Goal: Check status: Check status

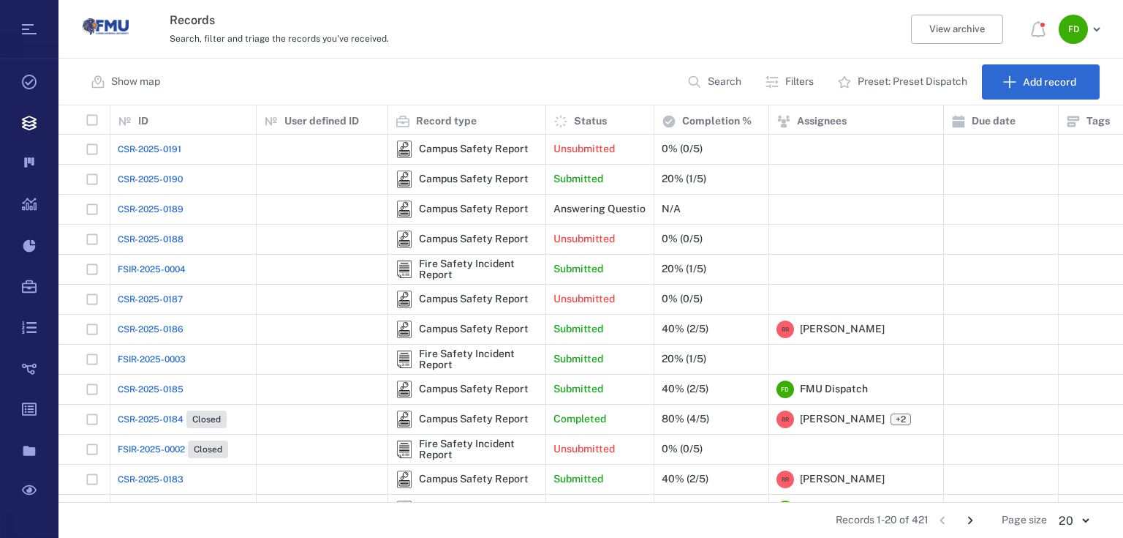
click at [166, 152] on span "CSR-2025-0191" at bounding box center [150, 149] width 64 height 13
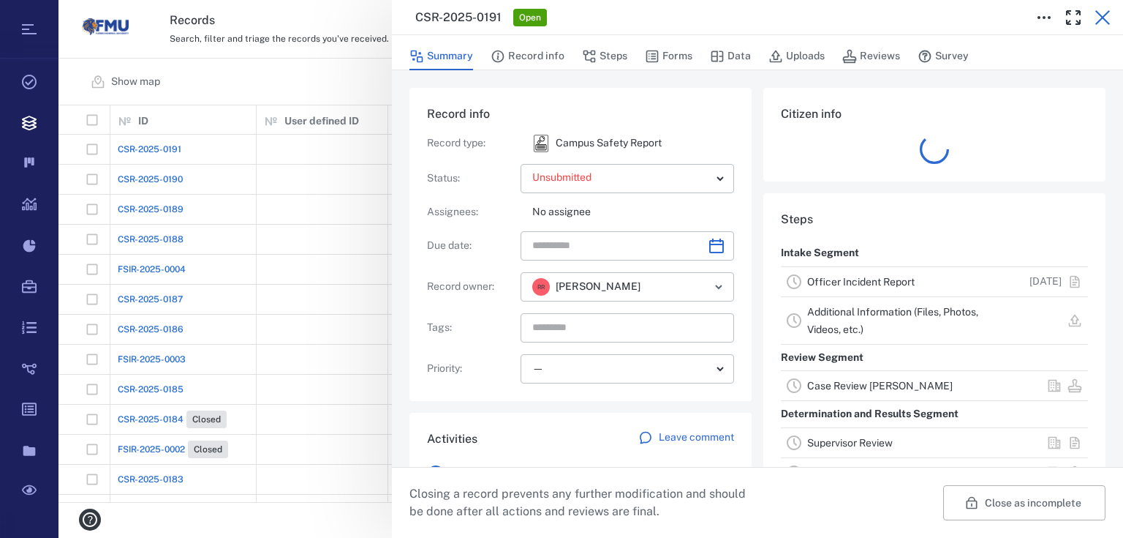
click at [1101, 20] on icon "button" at bounding box center [1103, 17] width 15 height 15
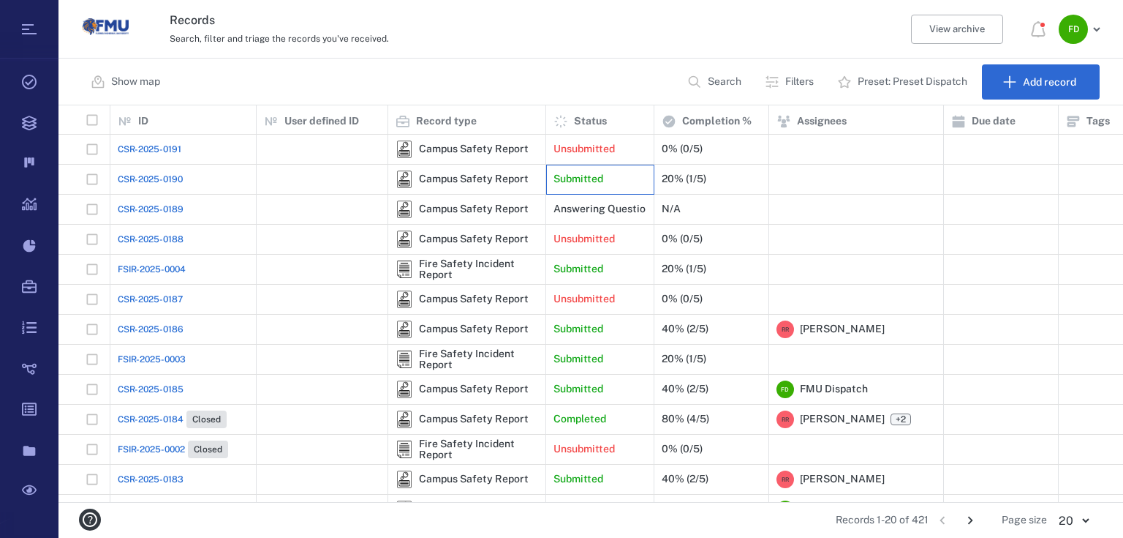
click at [563, 181] on p "Submitted" at bounding box center [579, 179] width 50 height 15
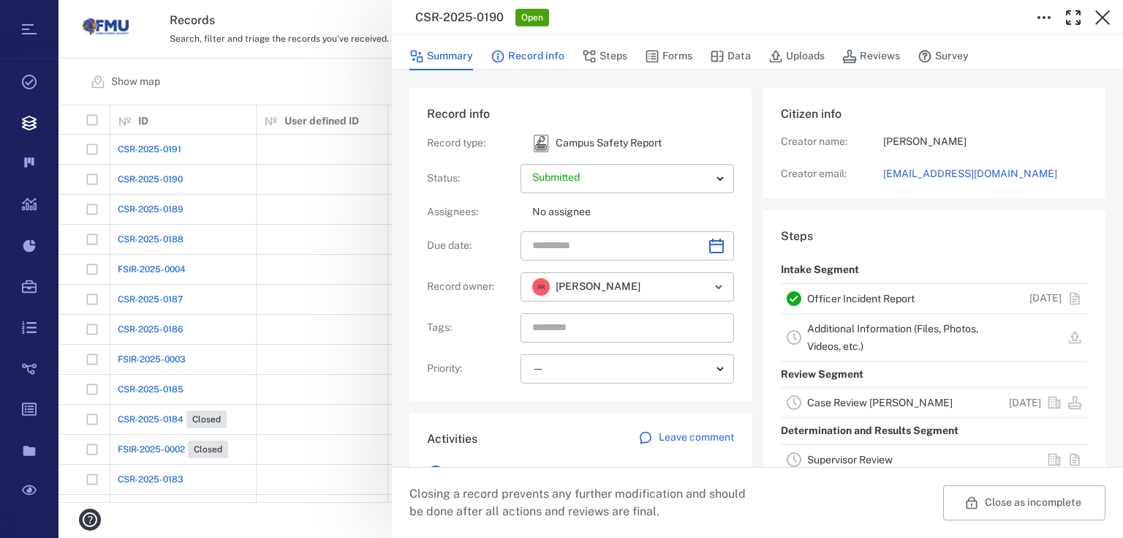
click at [533, 59] on button "Record info" at bounding box center [528, 56] width 74 height 28
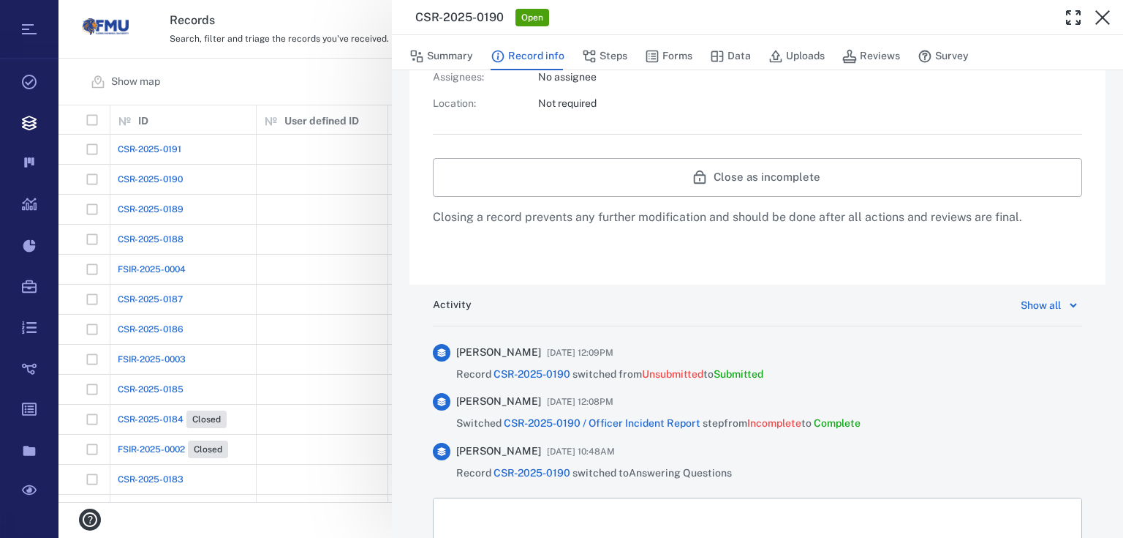
scroll to position [448, 0]
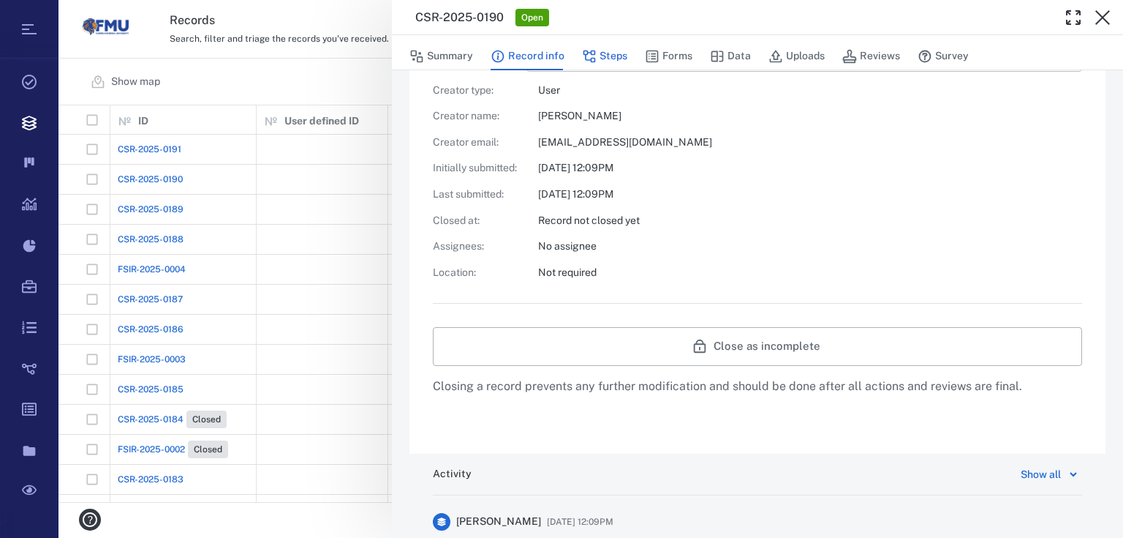
click at [611, 59] on button "Steps" at bounding box center [604, 56] width 45 height 28
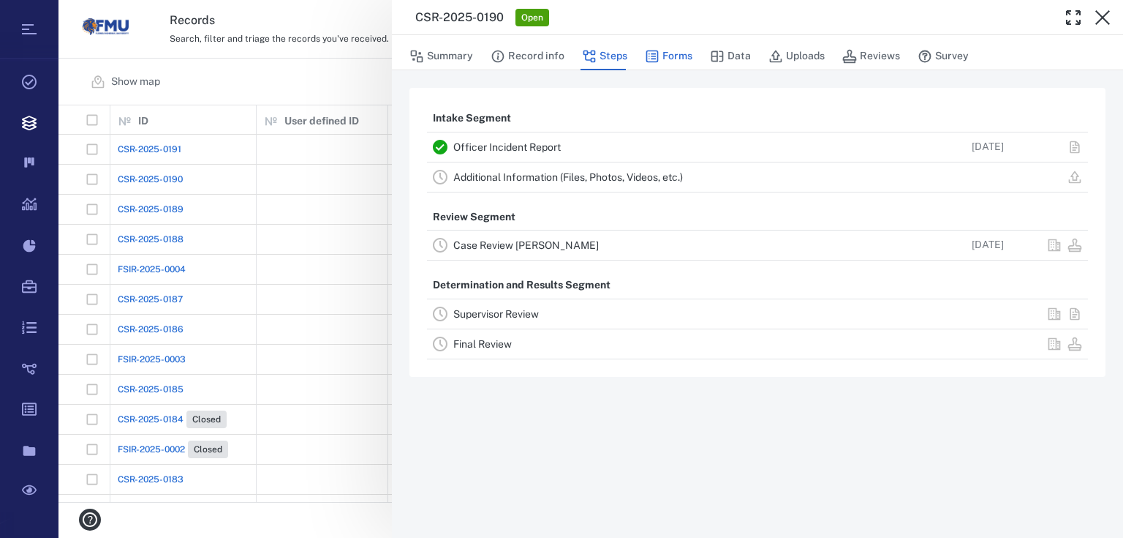
click at [674, 56] on button "Forms" at bounding box center [669, 56] width 48 height 28
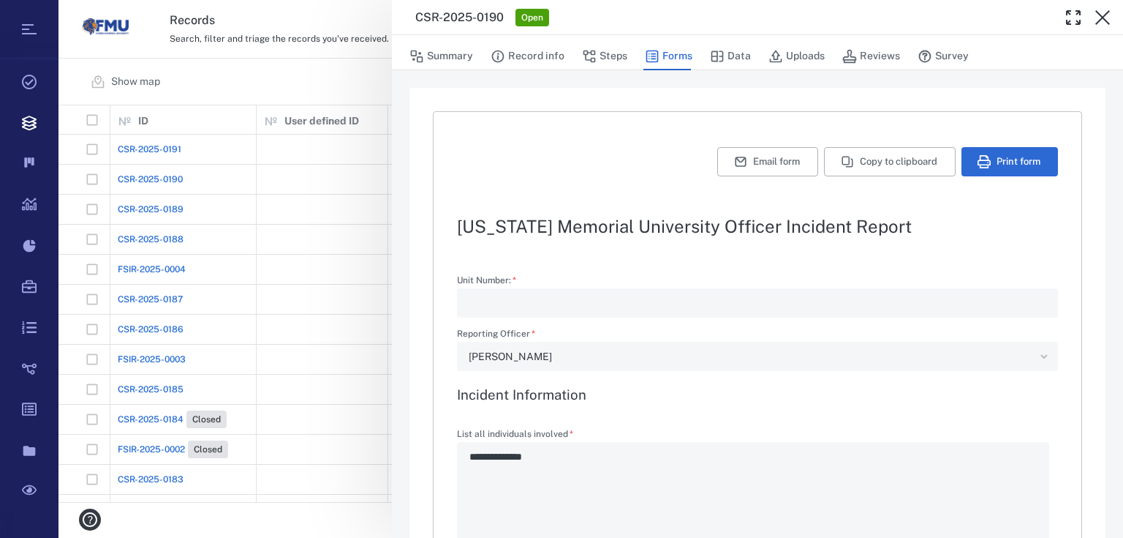
type textarea "*"
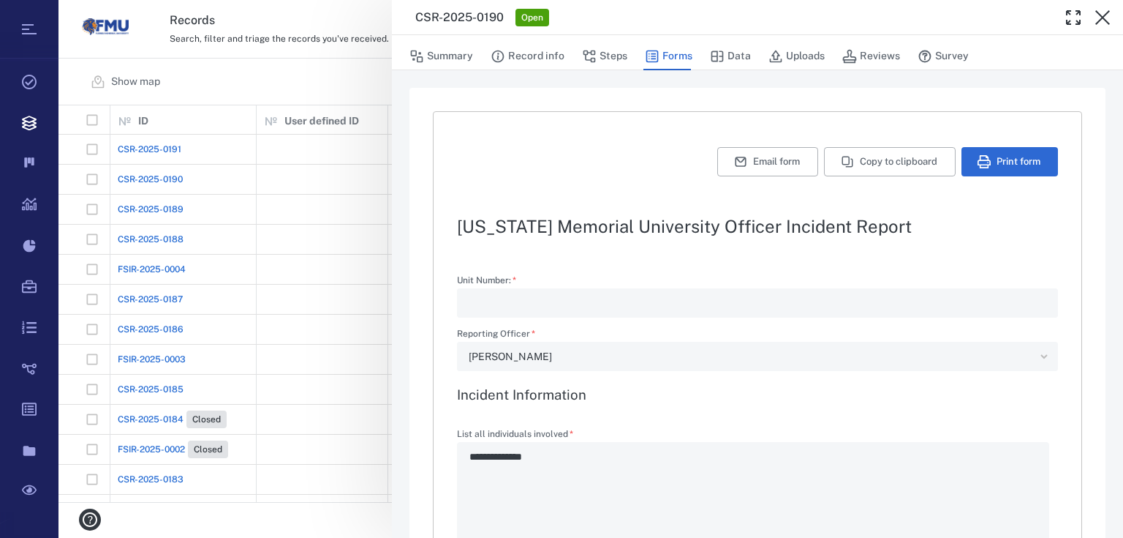
type textarea "*"
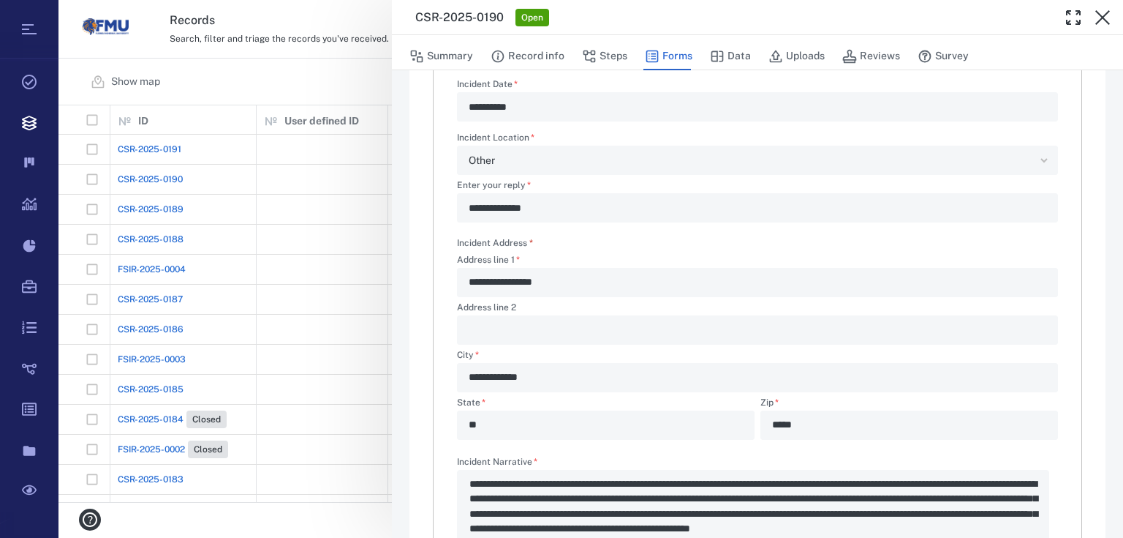
scroll to position [995, 0]
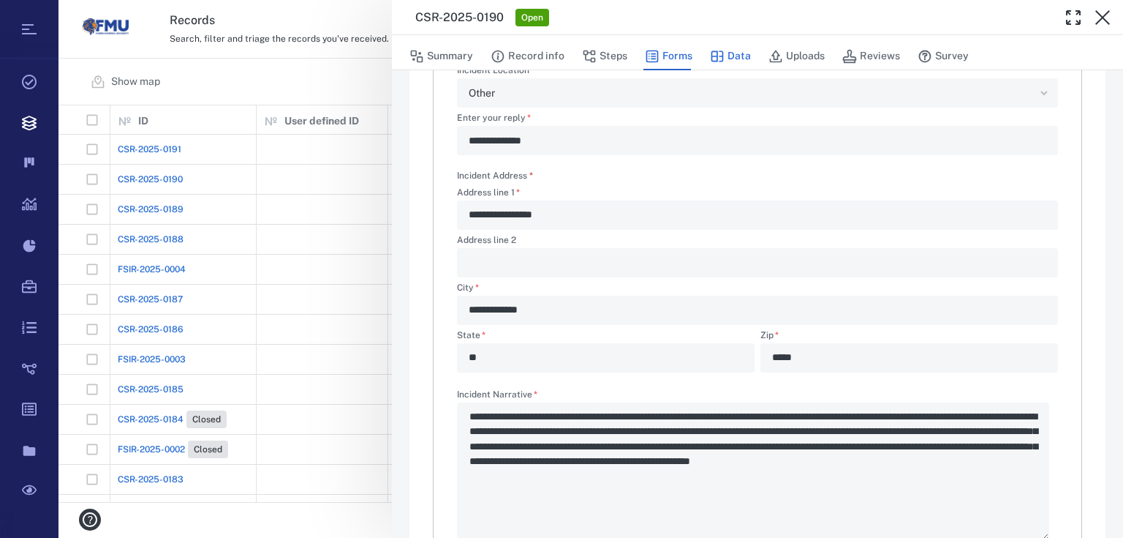
click at [744, 64] on button "Data" at bounding box center [730, 56] width 41 height 28
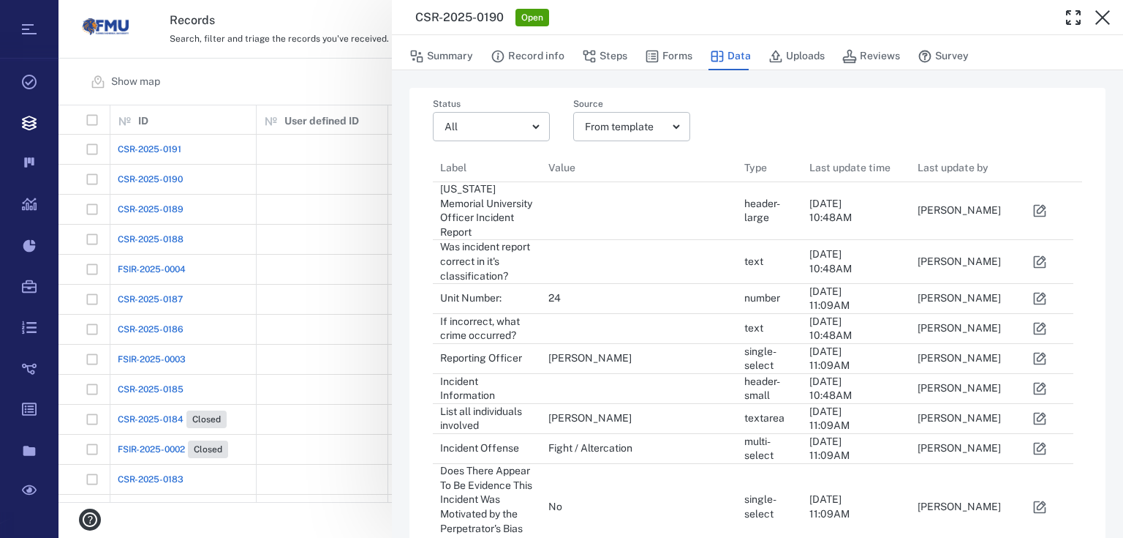
scroll to position [1167, 632]
click at [790, 54] on button "Uploads" at bounding box center [797, 56] width 56 height 28
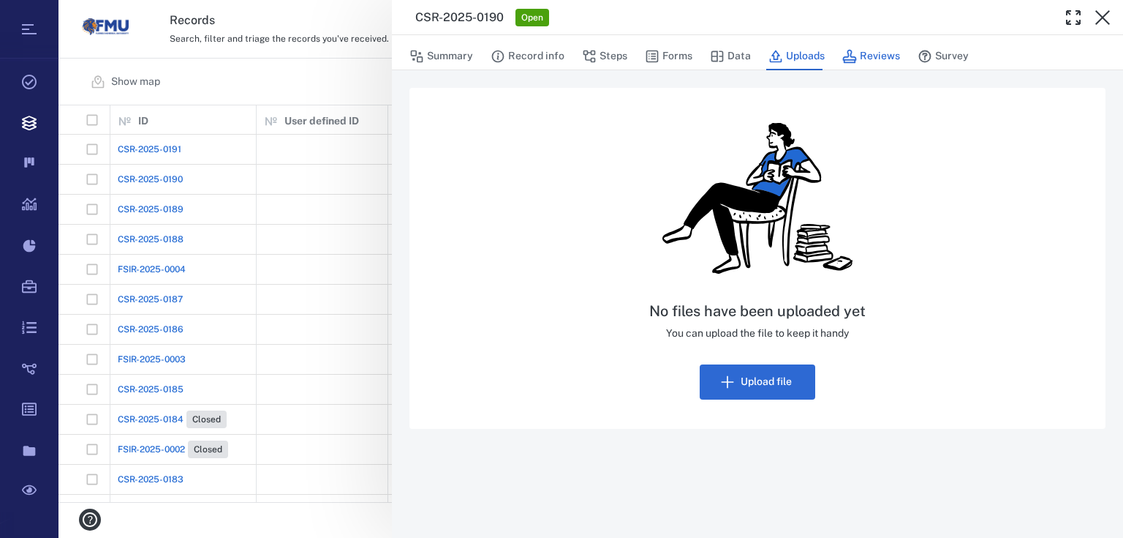
click at [871, 55] on button "Reviews" at bounding box center [872, 56] width 58 height 28
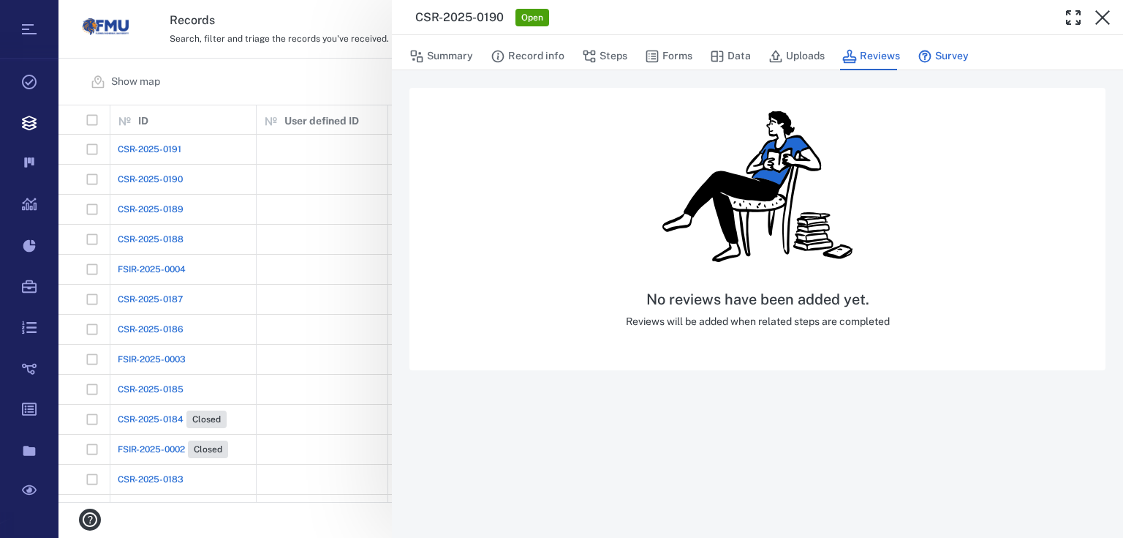
click at [948, 54] on button "Survey" at bounding box center [943, 56] width 51 height 28
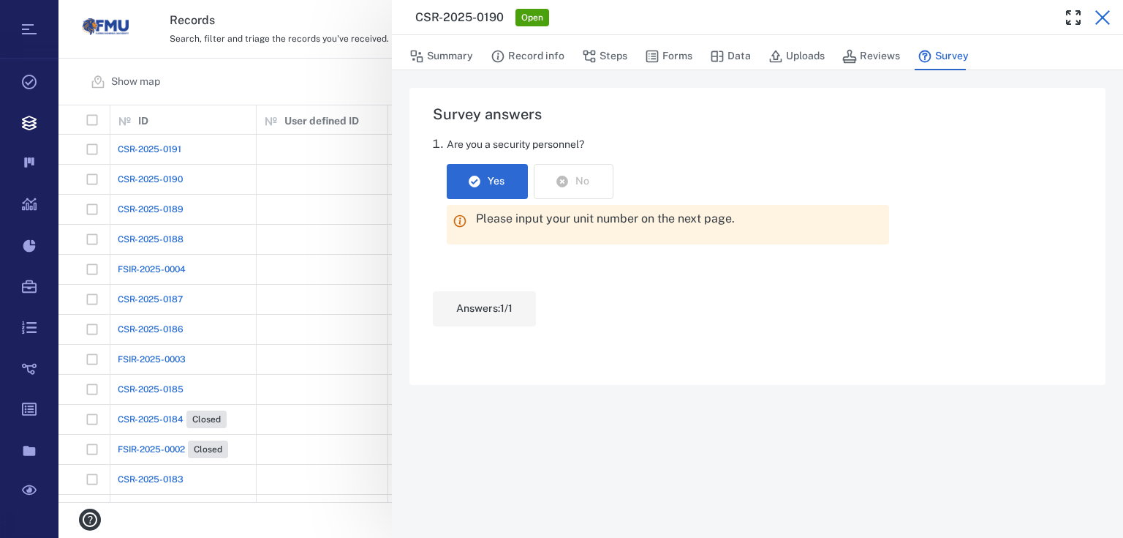
click at [1101, 18] on icon "button" at bounding box center [1103, 18] width 18 height 18
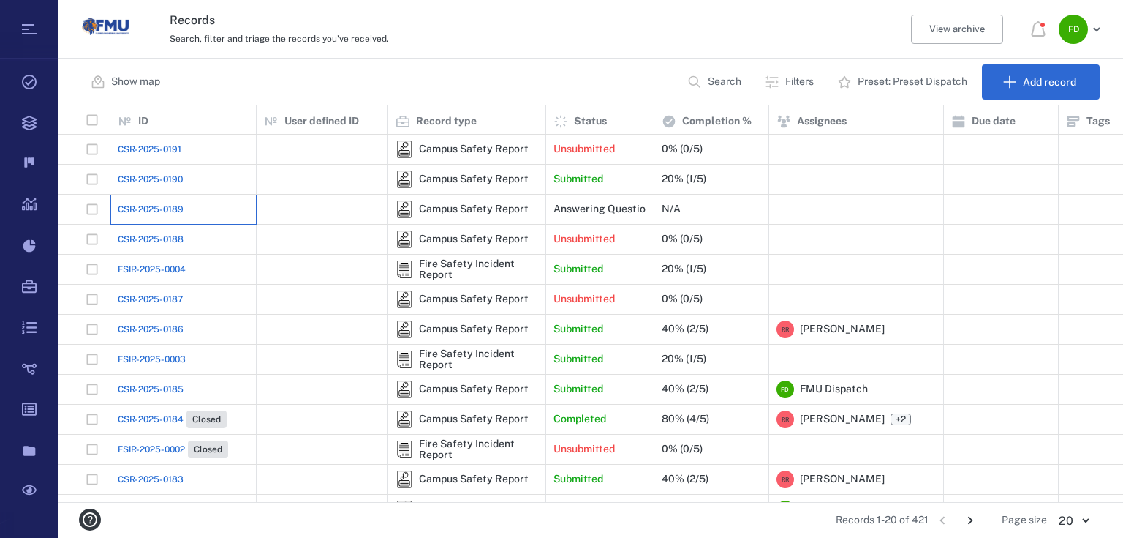
click at [146, 219] on div "CSR-2025-0189" at bounding box center [183, 209] width 131 height 29
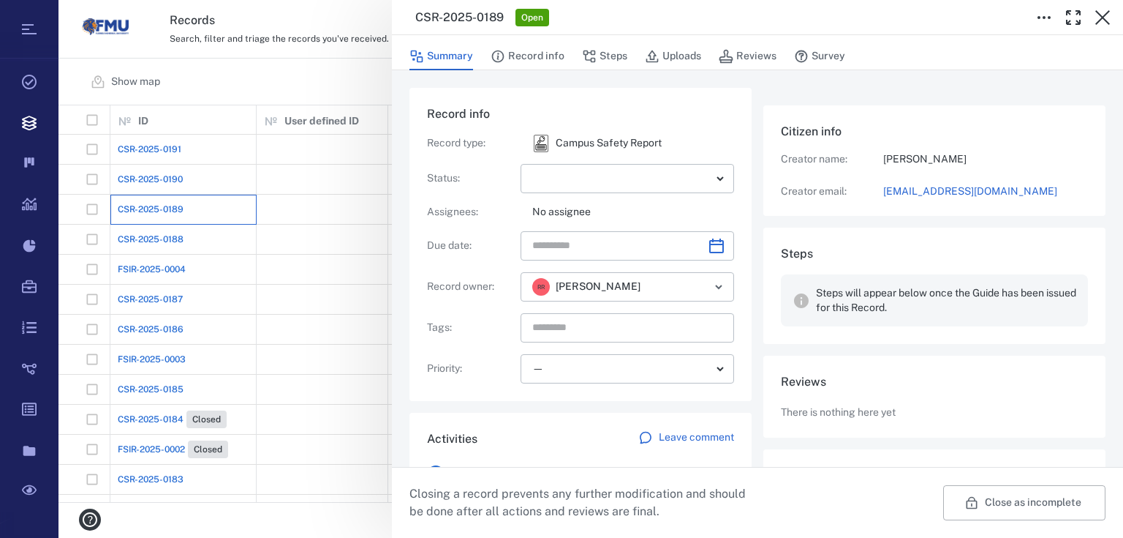
scroll to position [78, 0]
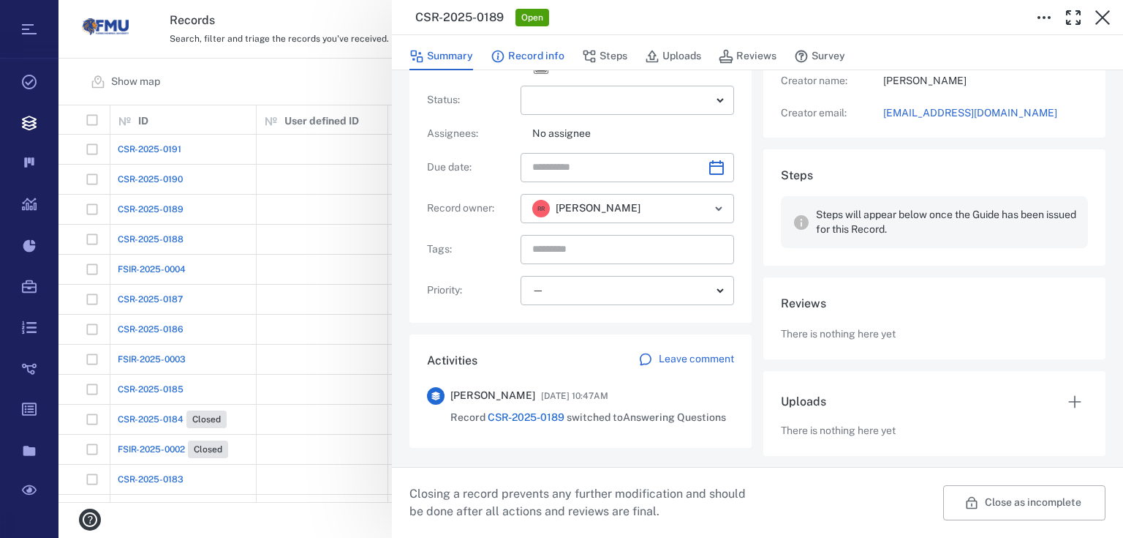
drag, startPoint x: 536, startPoint y: 48, endPoint x: 527, endPoint y: 61, distance: 15.7
click at [536, 49] on button "Record info" at bounding box center [528, 56] width 74 height 28
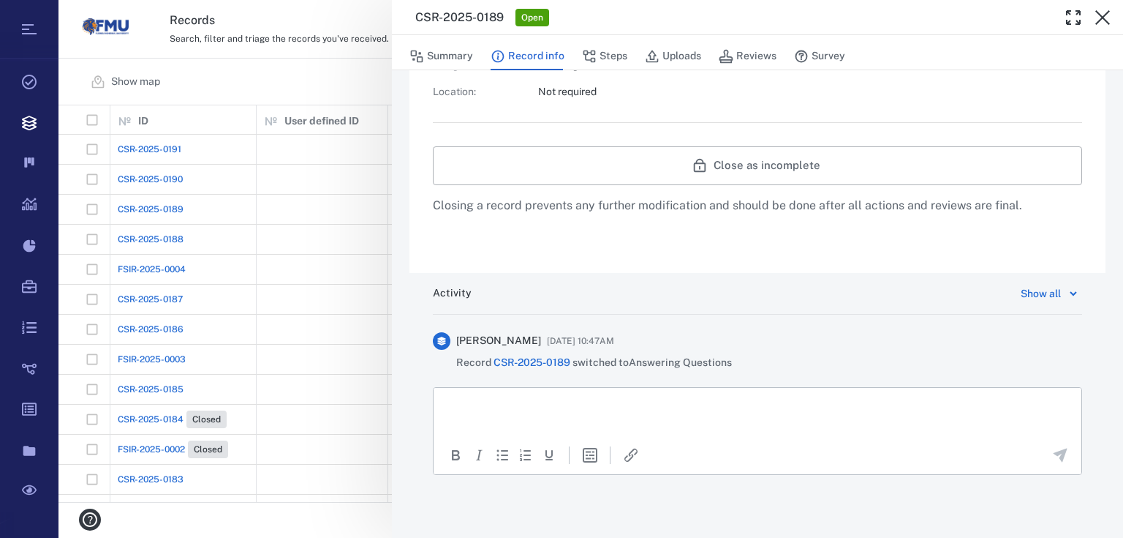
scroll to position [641, 0]
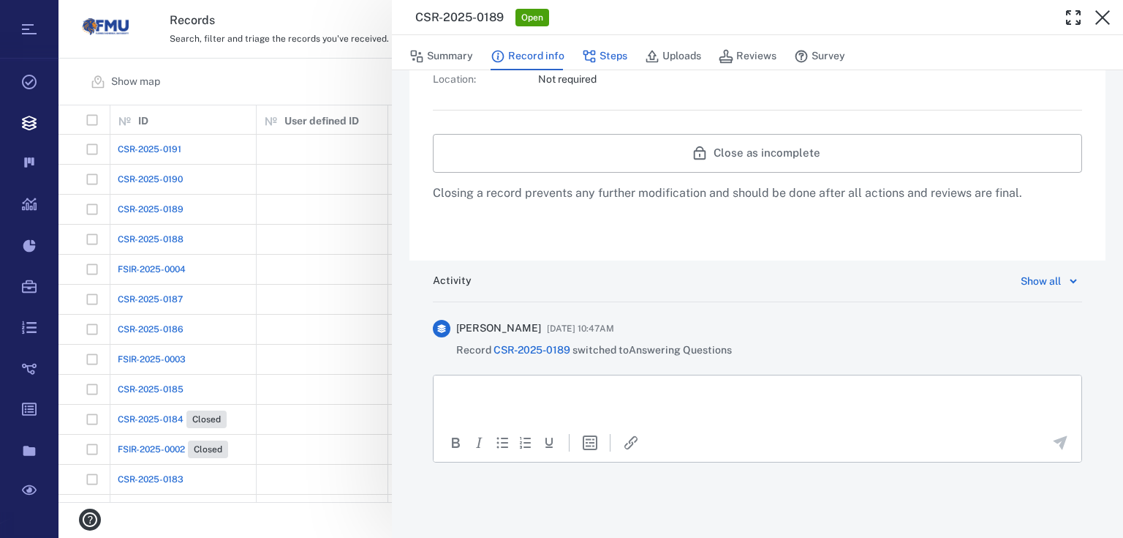
click at [606, 56] on button "Steps" at bounding box center [604, 56] width 45 height 28
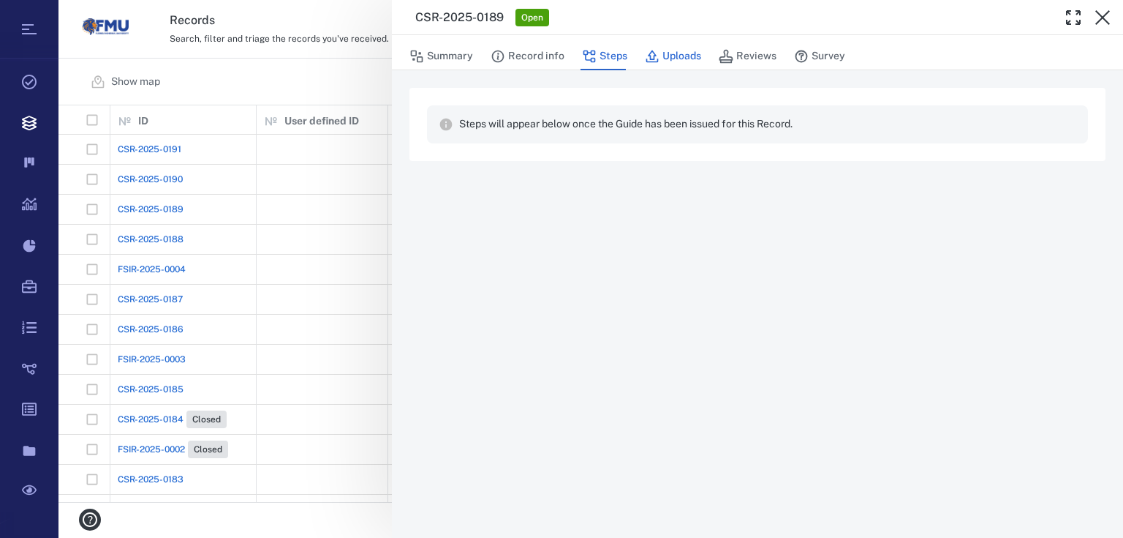
click at [685, 56] on button "Uploads" at bounding box center [673, 56] width 56 height 28
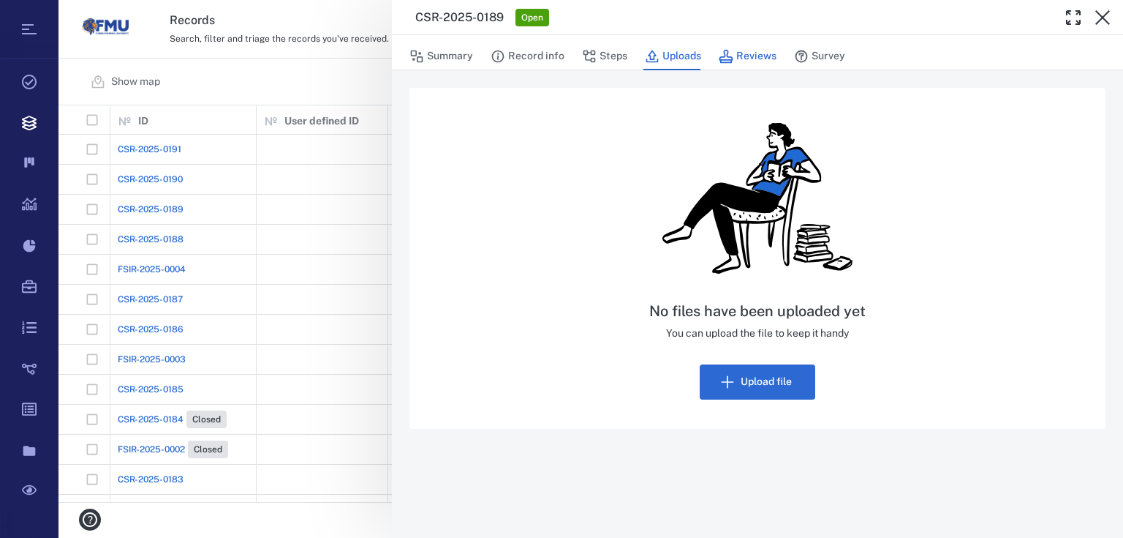
click at [747, 53] on button "Reviews" at bounding box center [748, 56] width 58 height 28
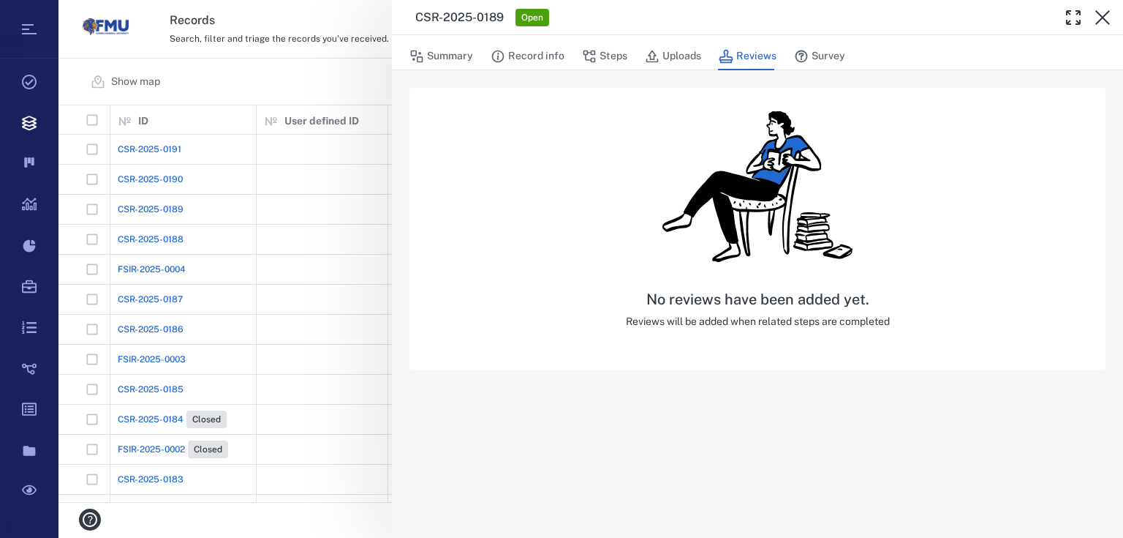
click at [791, 51] on div "Summary Record info Steps Uploads Reviews Survey" at bounding box center [758, 55] width 696 height 29
click at [806, 57] on icon "button" at bounding box center [801, 56] width 15 height 15
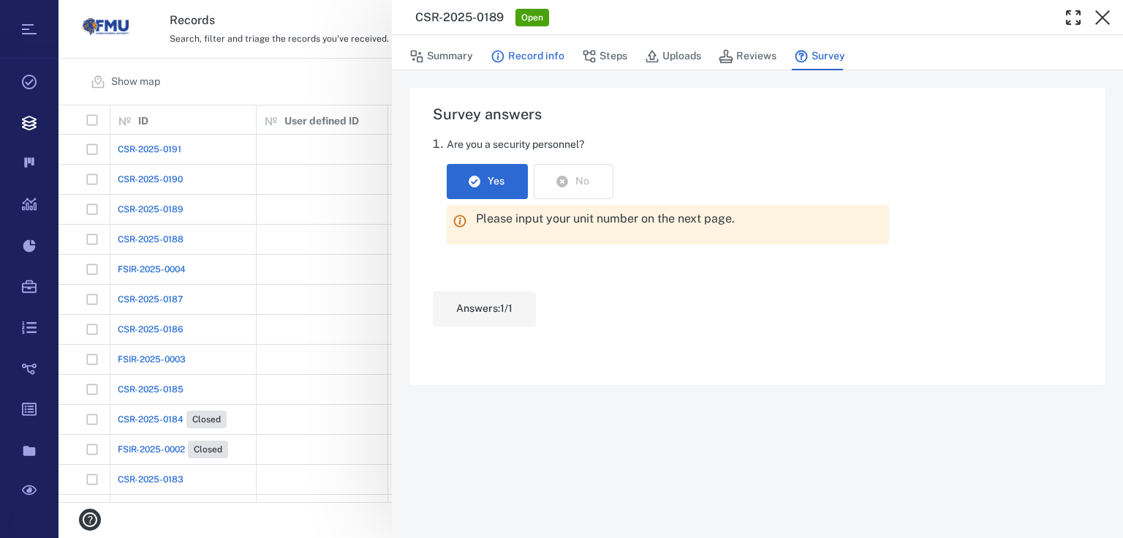
click at [544, 65] on button "Record info" at bounding box center [528, 56] width 74 height 28
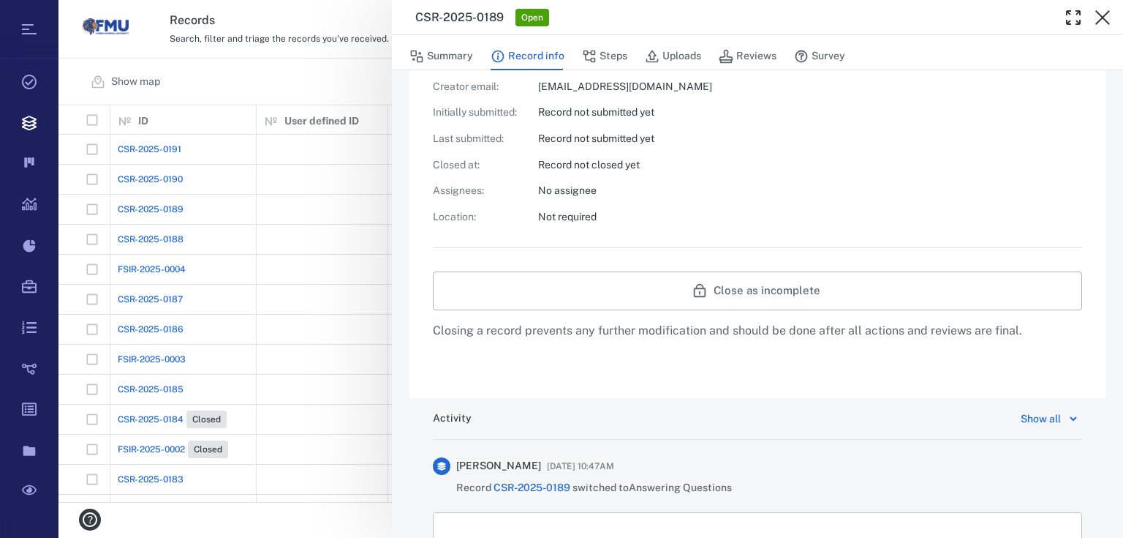
scroll to position [348, 0]
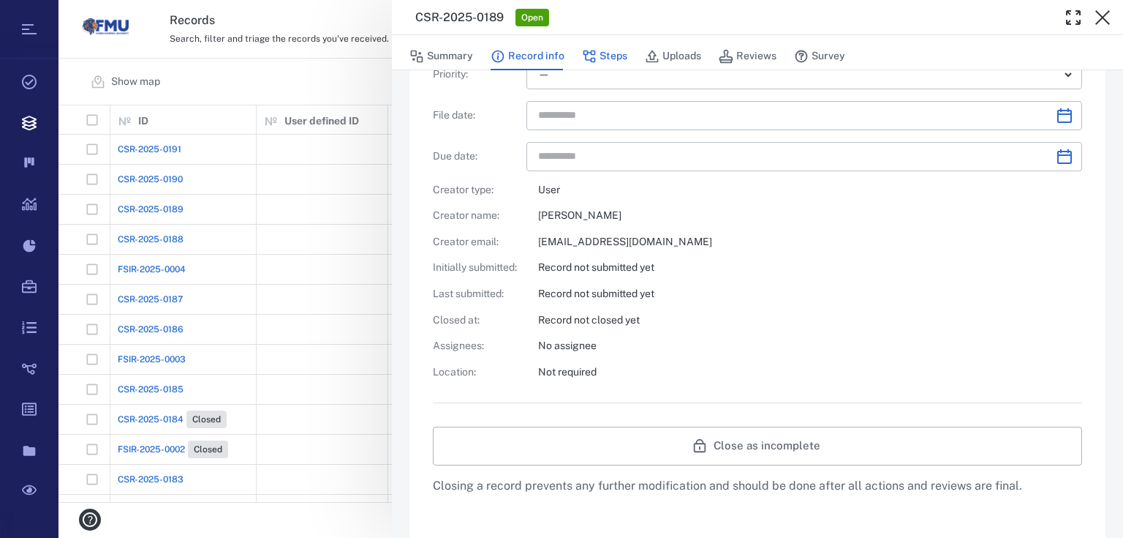
click at [617, 51] on button "Steps" at bounding box center [604, 56] width 45 height 28
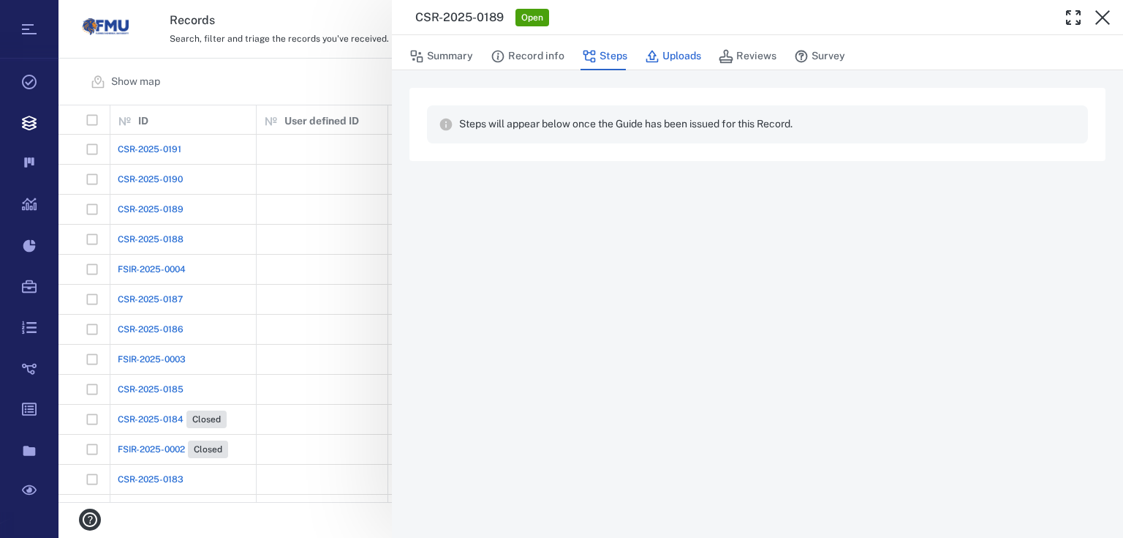
click at [697, 62] on button "Uploads" at bounding box center [673, 56] width 56 height 28
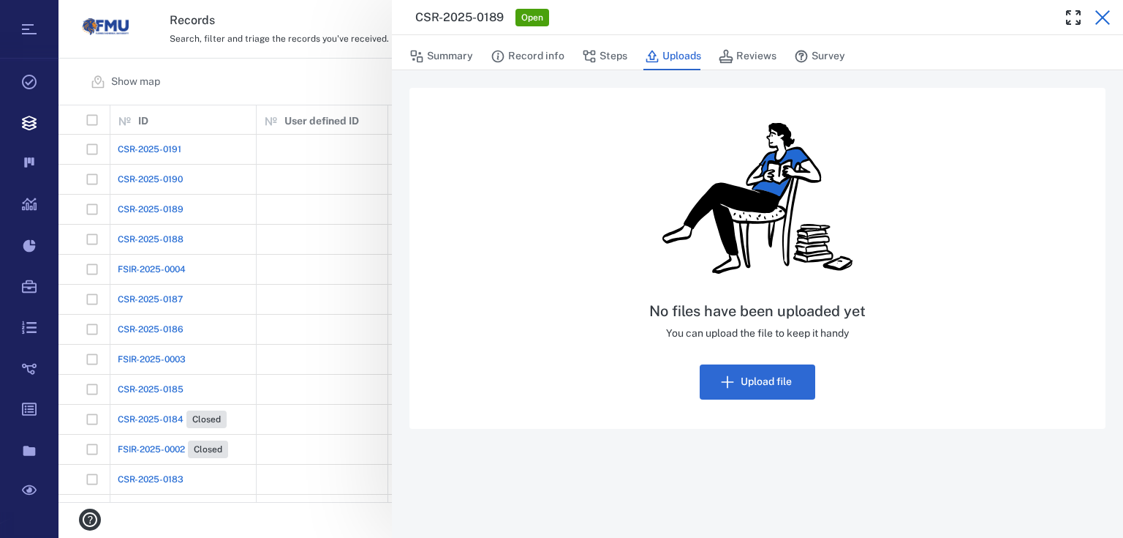
click at [1104, 12] on icon "button" at bounding box center [1103, 18] width 18 height 18
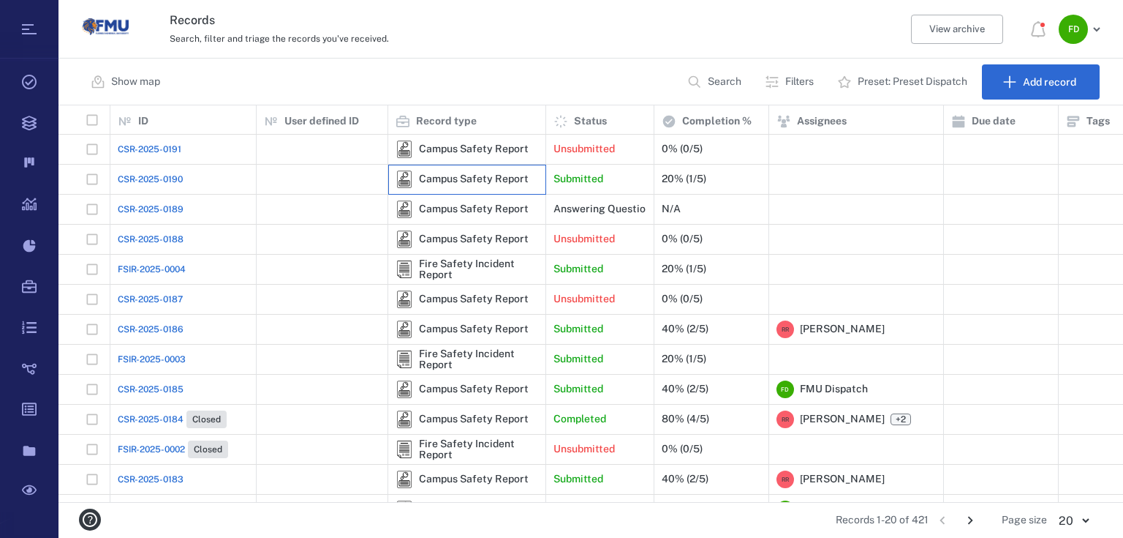
click at [478, 173] on div "Campus Safety Report" at bounding box center [474, 178] width 110 height 11
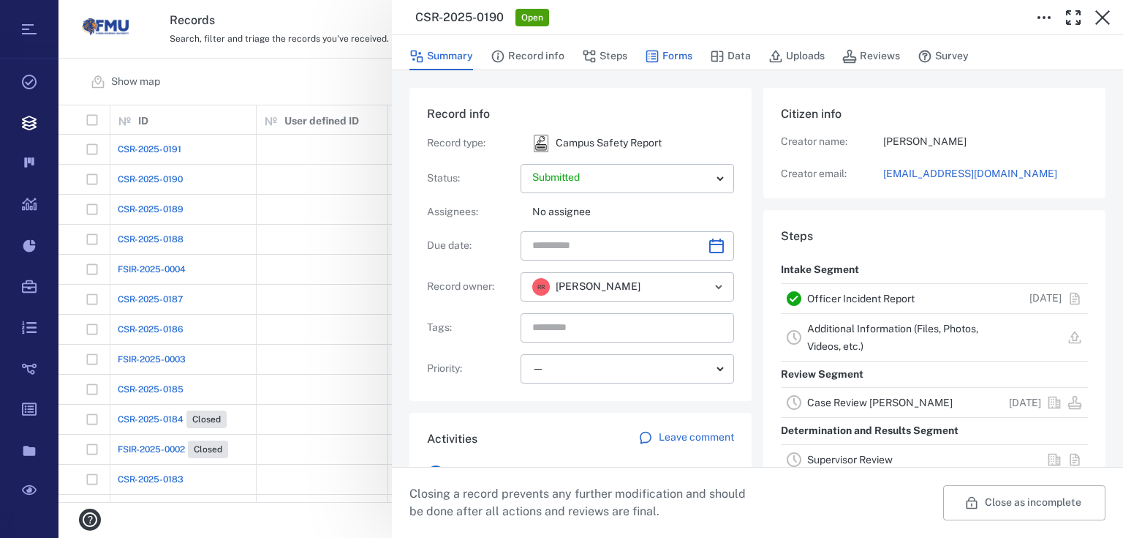
click at [671, 60] on button "Forms" at bounding box center [669, 56] width 48 height 28
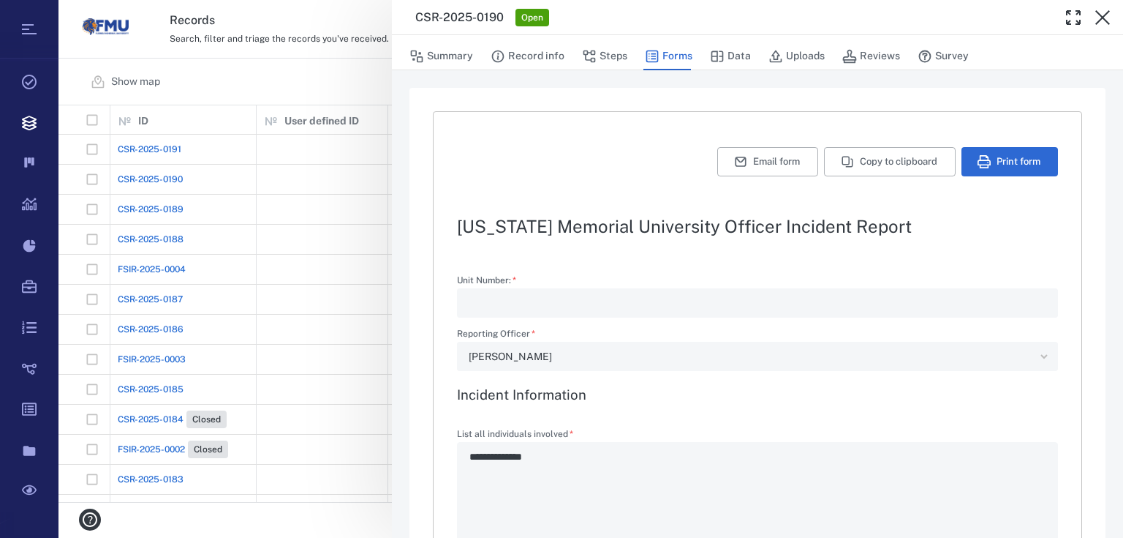
type textarea "*"
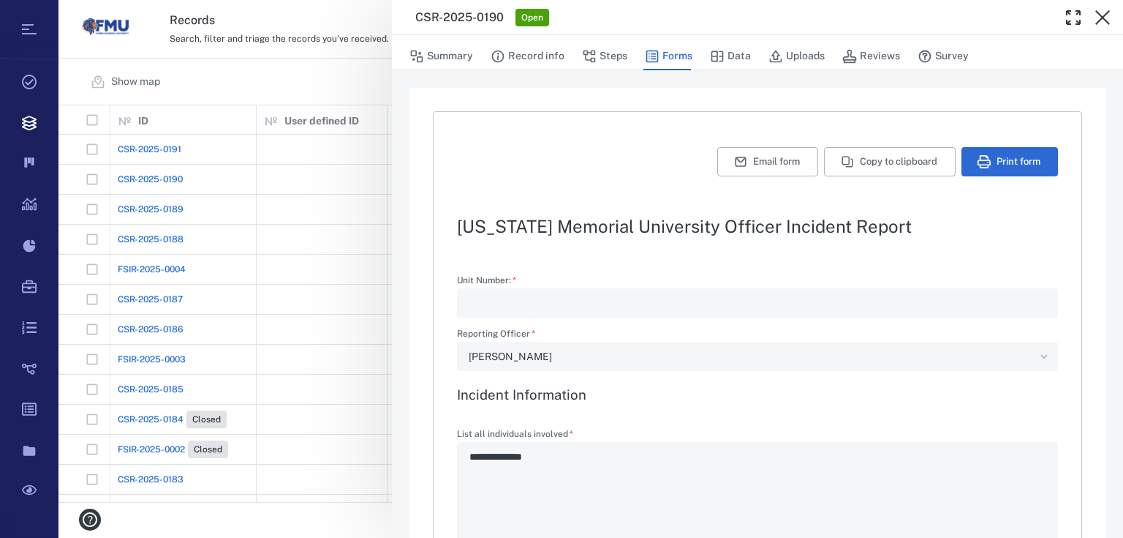
type textarea "*"
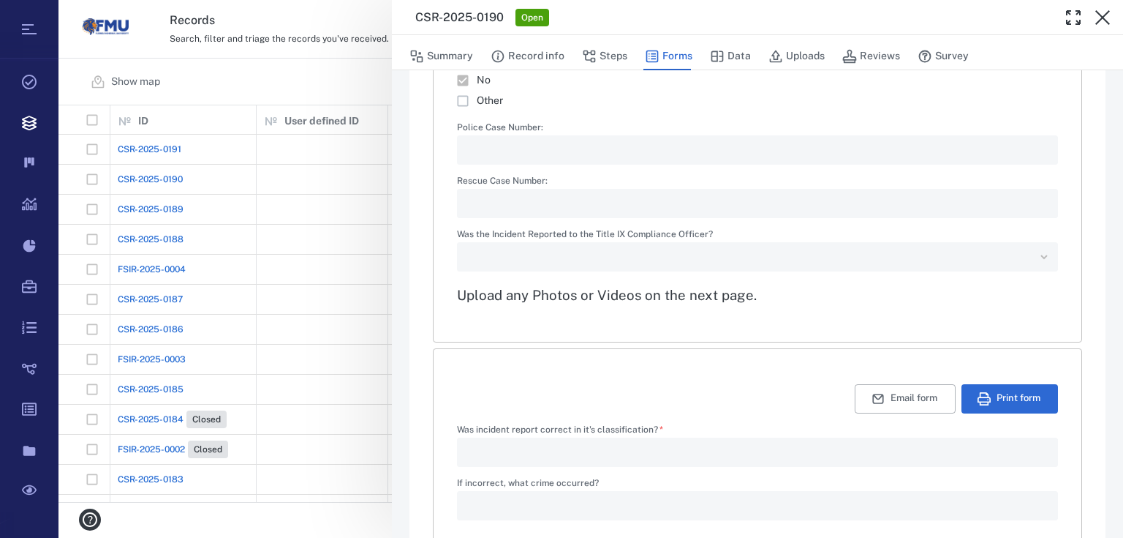
scroll to position [2212, 0]
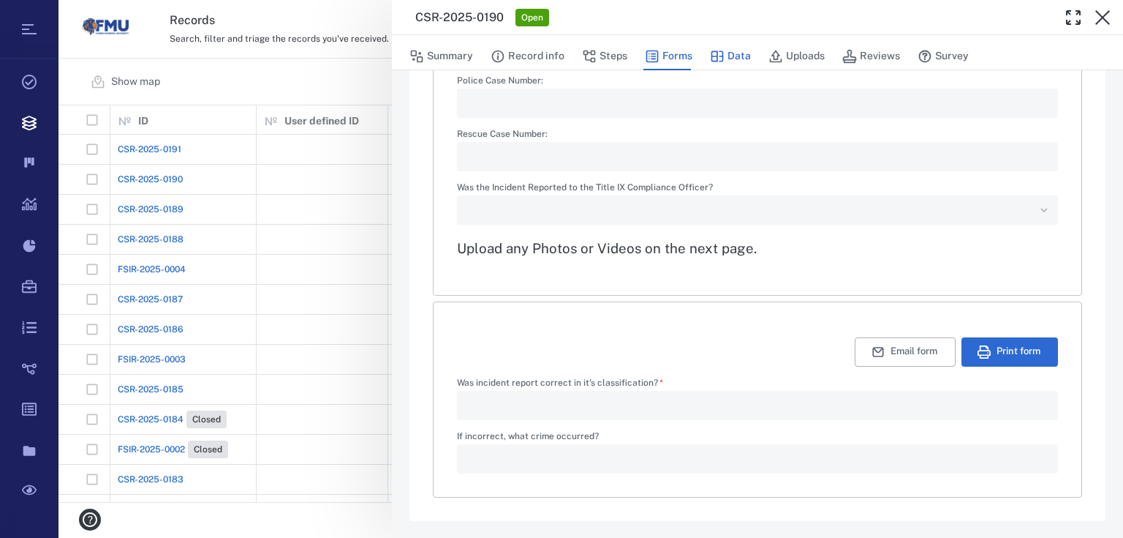
click at [736, 52] on button "Data" at bounding box center [730, 56] width 41 height 28
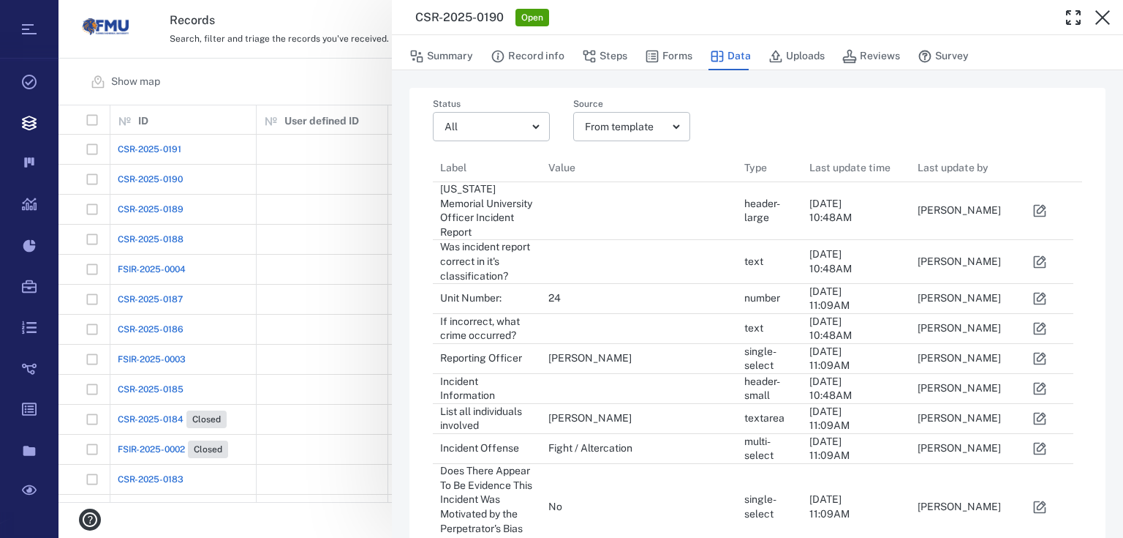
scroll to position [1167, 632]
drag, startPoint x: 788, startPoint y: 57, endPoint x: 889, endPoint y: 56, distance: 100.9
click at [788, 58] on button "Uploads" at bounding box center [797, 56] width 56 height 28
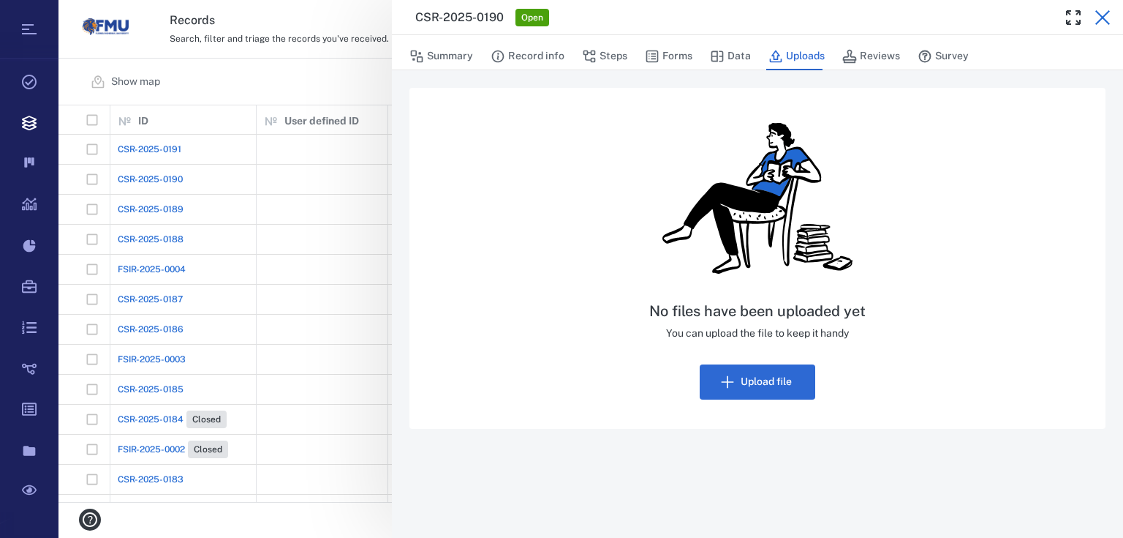
click at [1103, 13] on icon "button" at bounding box center [1103, 18] width 18 height 18
